Goal: Task Accomplishment & Management: Manage account settings

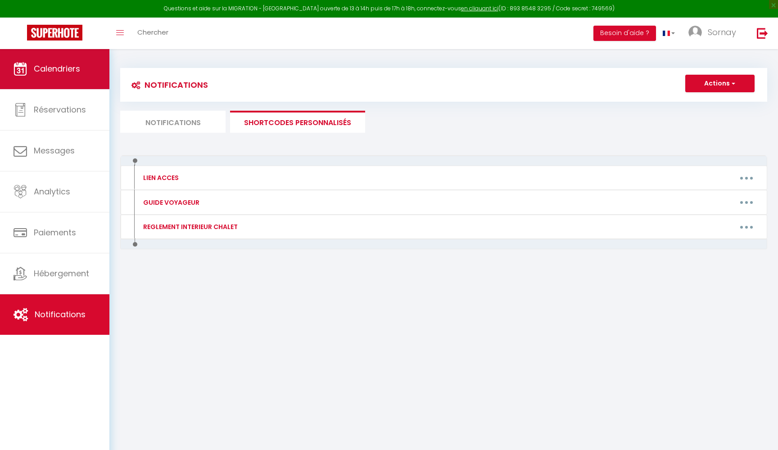
click at [70, 78] on link "Calendriers" at bounding box center [54, 69] width 109 height 40
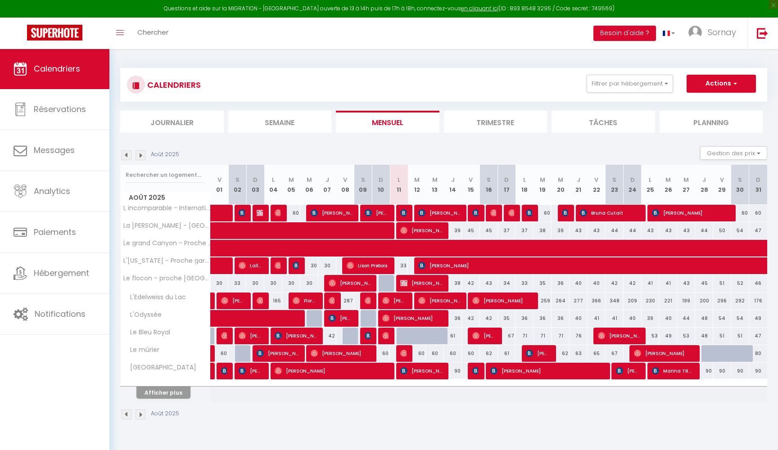
click at [205, 114] on li "Journalier" at bounding box center [171, 122] width 103 height 22
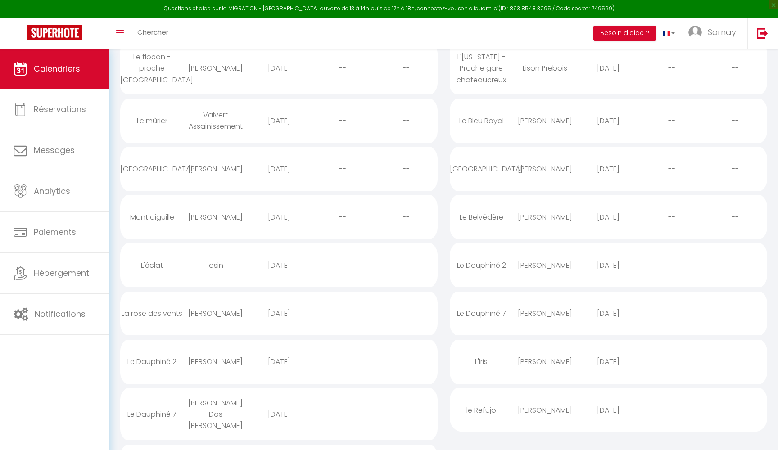
scroll to position [300, 0]
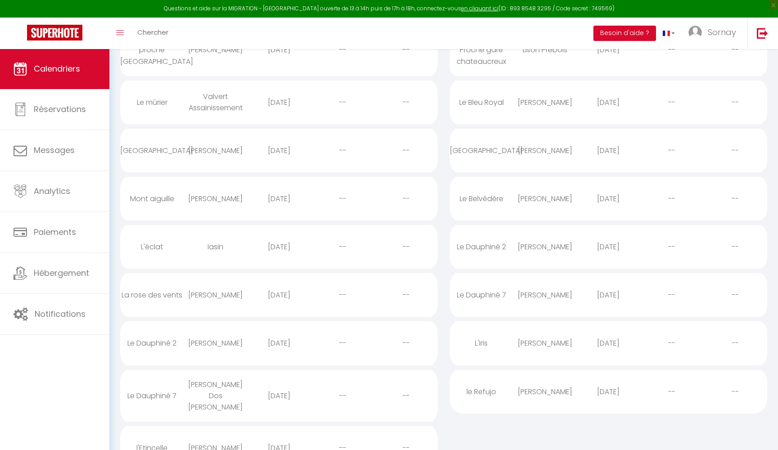
click at [282, 243] on div "[DATE]" at bounding box center [278, 246] width 63 height 29
select select "0"
select select "1"
select select
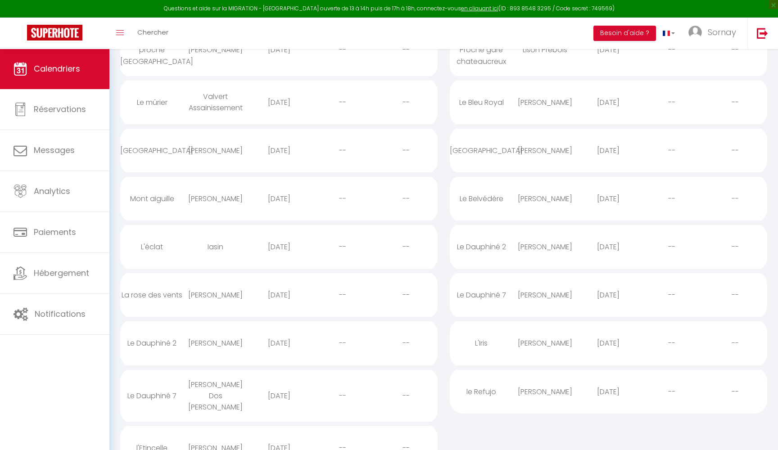
select select
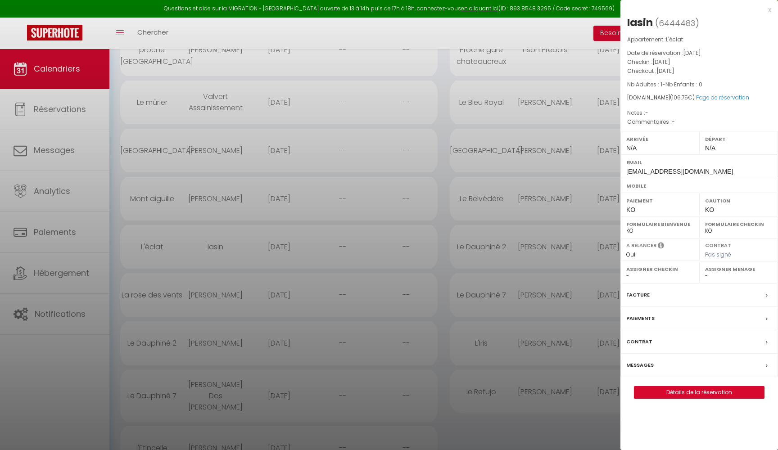
click at [640, 361] on label "Messages" at bounding box center [639, 364] width 27 height 9
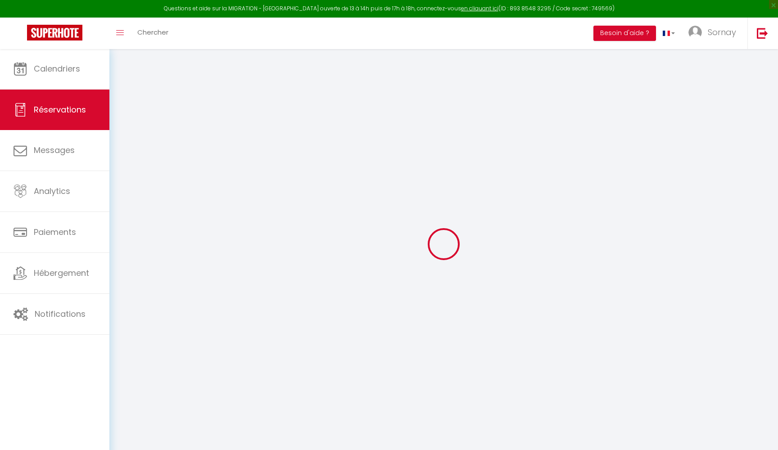
select select
checkbox input "false"
select select
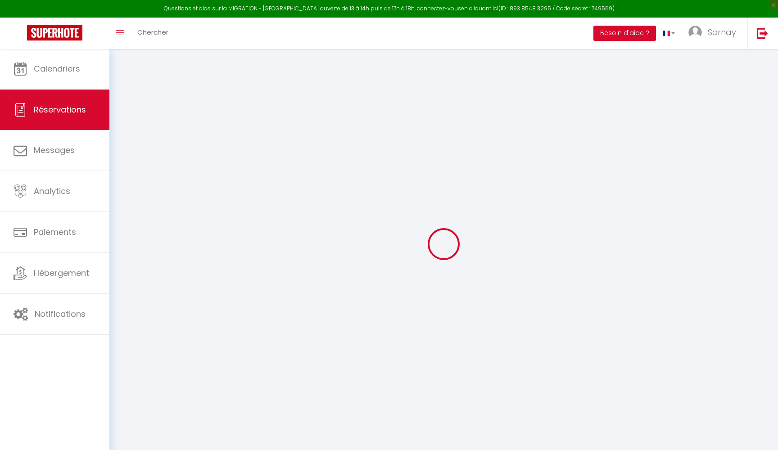
select select
checkbox input "false"
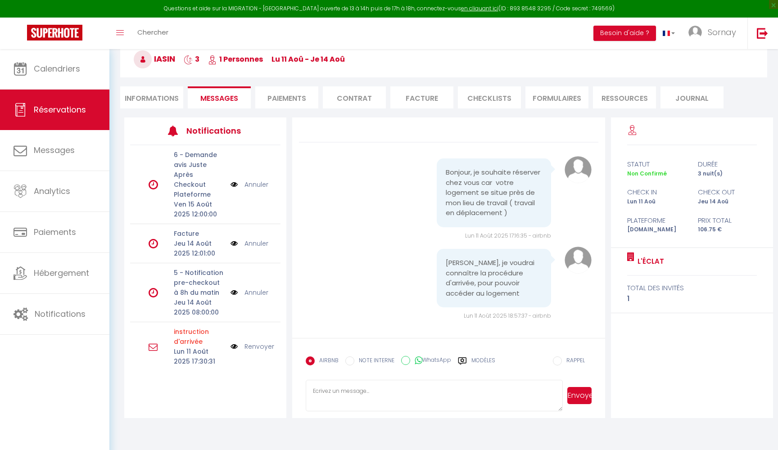
scroll to position [49, 0]
click at [252, 342] on link "Renvoyer" at bounding box center [259, 347] width 30 height 10
click at [472, 359] on label "Modèles" at bounding box center [483, 364] width 24 height 16
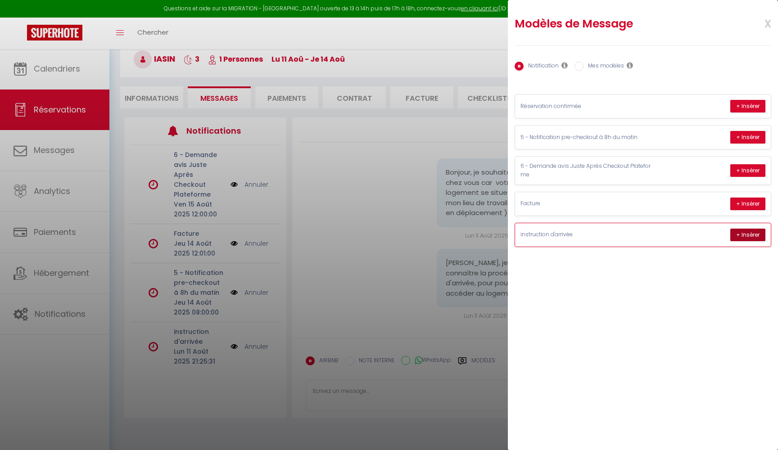
click at [746, 233] on button "+ Insérer" at bounding box center [747, 235] width 35 height 13
type textarea "Lorem Ipsum ! 😊 Dolo sita co adipiscinge—sedd eiu tem incididuntut lab etd magn…"
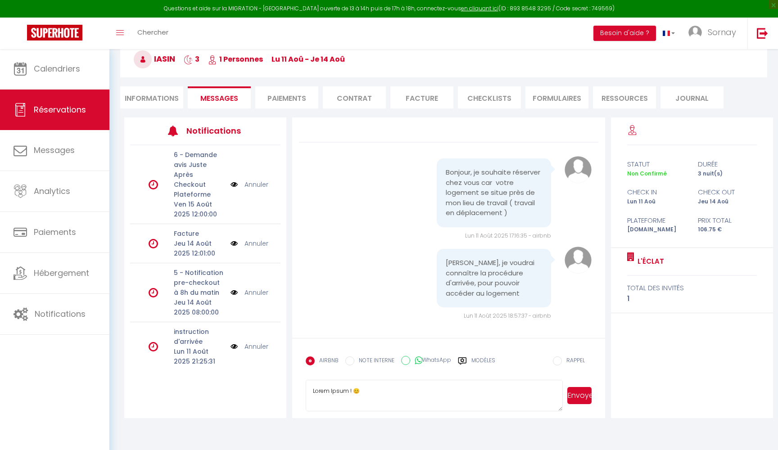
click at [578, 396] on button "Envoyer" at bounding box center [579, 395] width 24 height 17
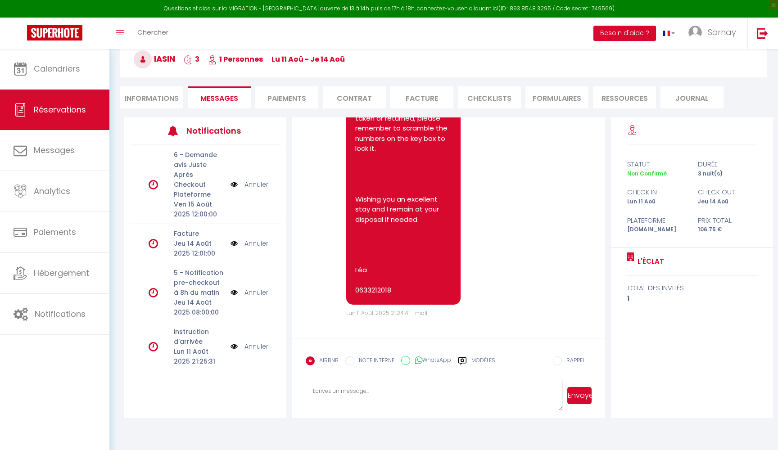
scroll to position [1042, 0]
